Goal: Find specific page/section: Find specific page/section

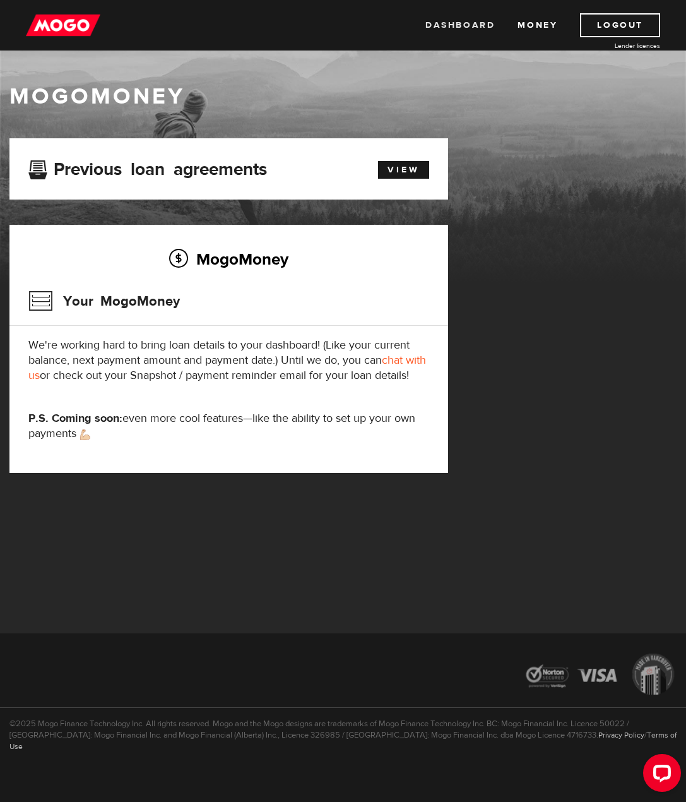
click at [470, 27] on link "Dashboard" at bounding box center [459, 25] width 69 height 24
click at [534, 25] on link "Money" at bounding box center [538, 25] width 40 height 24
